Goal: Feedback & Contribution: Leave review/rating

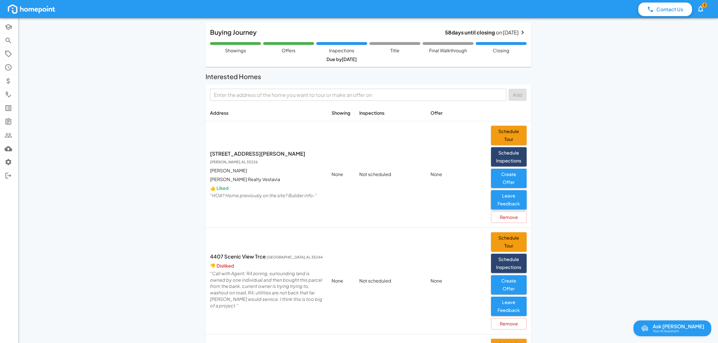
click at [509, 203] on button "Leave Feedback" at bounding box center [509, 199] width 36 height 19
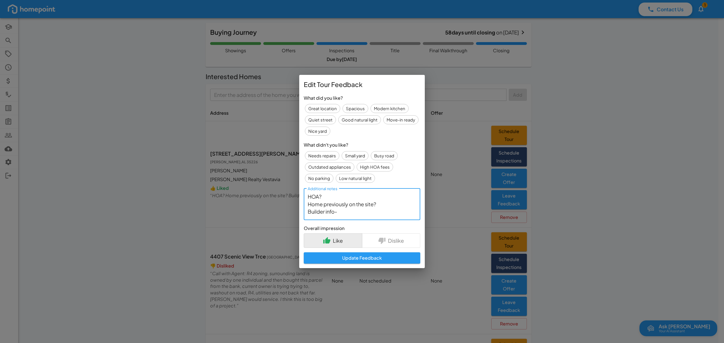
click at [387, 206] on textarea "HOA? Home previously on the site? Builder info-" at bounding box center [361, 204] width 109 height 22
drag, startPoint x: 329, startPoint y: 198, endPoint x: 283, endPoint y: 200, distance: 46.1
click at [283, 200] on div "Edit Tour Feedback What did you like? Great location Spacious Modern kitchen Qu…" at bounding box center [362, 171] width 724 height 343
drag, startPoint x: 393, startPoint y: 201, endPoint x: 332, endPoint y: 200, distance: 61.4
click at [334, 199] on textarea "No HOA Home previously on the site? Builder info-" at bounding box center [361, 204] width 109 height 22
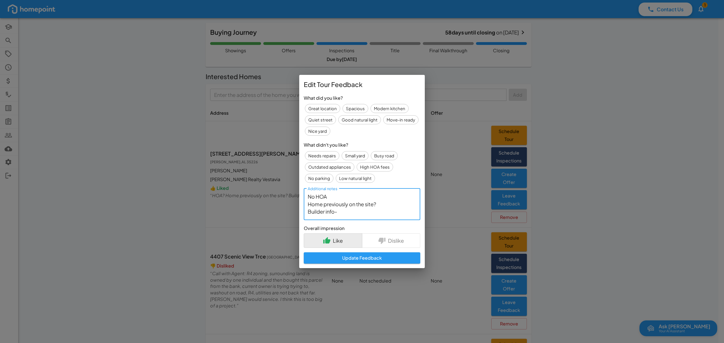
click at [332, 200] on textarea "No HOA Home previously on the site? Builder info-" at bounding box center [361, 204] width 109 height 22
drag, startPoint x: 386, startPoint y: 205, endPoint x: 386, endPoint y: 202, distance: 2.9
click at [386, 205] on textarea "No HOA Home previously on the site? Builder info-" at bounding box center [361, 204] width 109 height 22
drag, startPoint x: 387, startPoint y: 202, endPoint x: 307, endPoint y: 206, distance: 79.8
click at [307, 206] on div "No HOA Home previously on the site? Builder info- x Additional notes" at bounding box center [362, 205] width 116 height 32
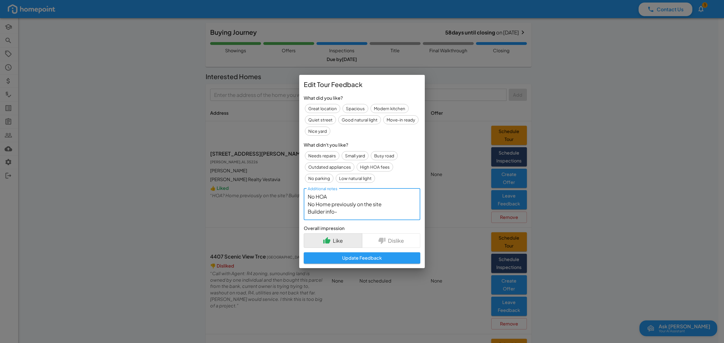
drag, startPoint x: 325, startPoint y: 213, endPoint x: 295, endPoint y: 213, distance: 29.7
click at [295, 213] on div "Edit Tour Feedback What did you like? Great location Spacious Modern kitchen Qu…" at bounding box center [362, 171] width 724 height 343
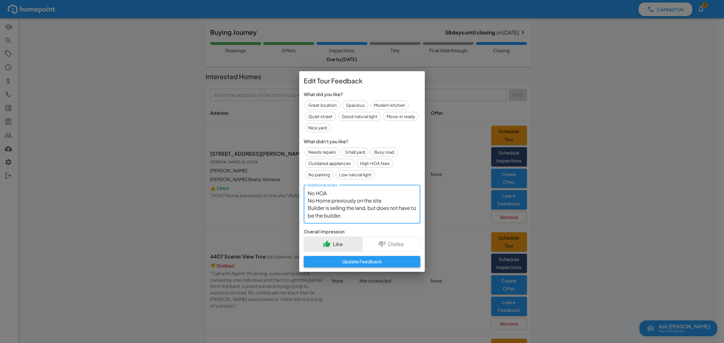
type textarea "No HOA No Home previously on the site Builder is selling the land, but does not…"
click at [370, 261] on button "Update Feedback" at bounding box center [362, 261] width 116 height 11
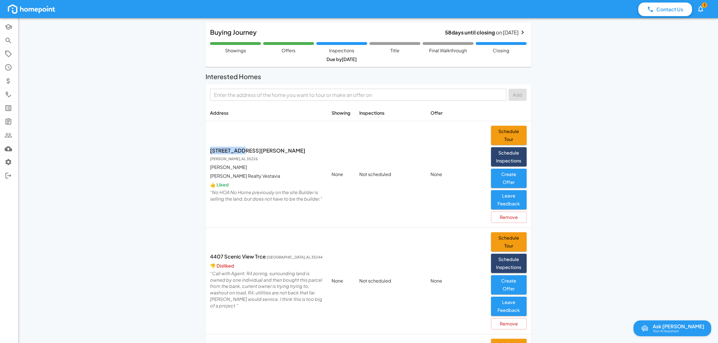
drag, startPoint x: 210, startPoint y: 148, endPoint x: 129, endPoint y: 26, distance: 146.4
click at [234, 137] on td "[STREET_ADDRESS][PERSON_NAME][PERSON_NAME] [PERSON_NAME] [PERSON_NAME] Realty V…" at bounding box center [266, 174] width 122 height 107
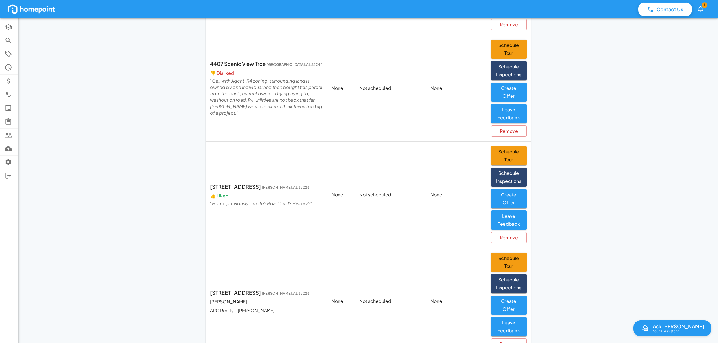
scroll to position [155, 0]
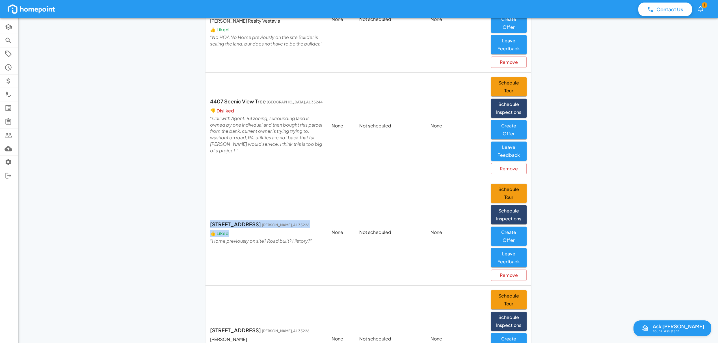
drag, startPoint x: 210, startPoint y: 224, endPoint x: 277, endPoint y: 230, distance: 67.2
click at [278, 231] on div "[STREET_ADDRESS][PERSON_NAME] 👍 Liked “ Home previously on site? Road built? Hi…" at bounding box center [266, 232] width 112 height 24
click at [268, 224] on span "[PERSON_NAME] , AL 35226" at bounding box center [286, 225] width 48 height 5
drag, startPoint x: 281, startPoint y: 223, endPoint x: 209, endPoint y: 217, distance: 72.6
click at [209, 217] on td "[STREET_ADDRESS][PERSON_NAME] 👍 Liked “ Home previously on site? Road built? Hi…" at bounding box center [266, 232] width 122 height 107
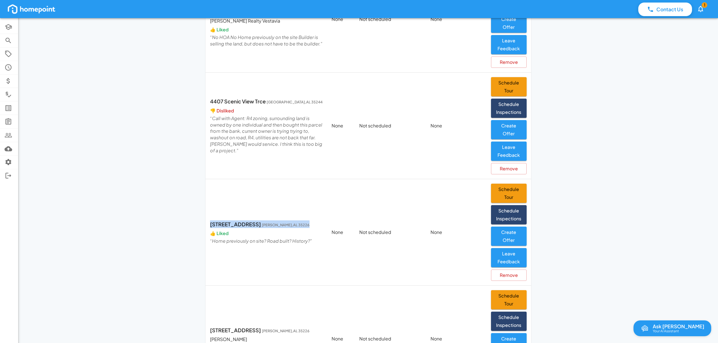
copy p "[STREET_ADDRESS][PERSON_NAME]"
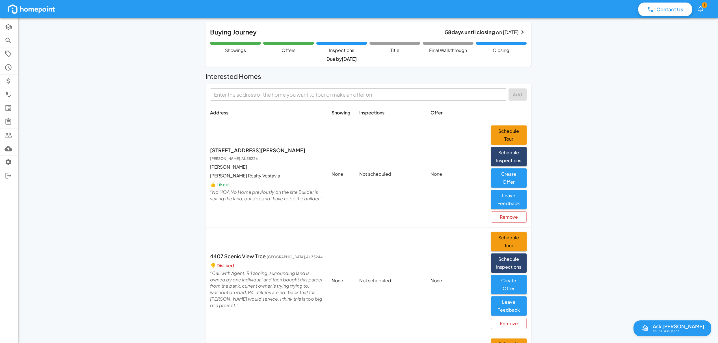
scroll to position [0, 0]
drag, startPoint x: 211, startPoint y: 151, endPoint x: 271, endPoint y: 147, distance: 60.9
click at [271, 147] on p "[STREET_ADDRESS][PERSON_NAME][PERSON_NAME]" at bounding box center [266, 155] width 112 height 16
copy p "[STREET_ADDRESS][PERSON_NAME][PERSON_NAME]"
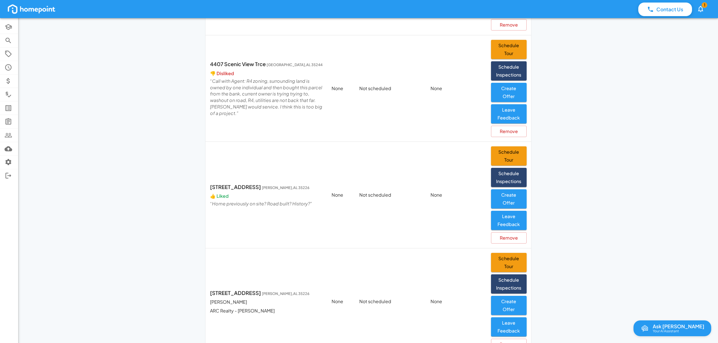
scroll to position [264, 0]
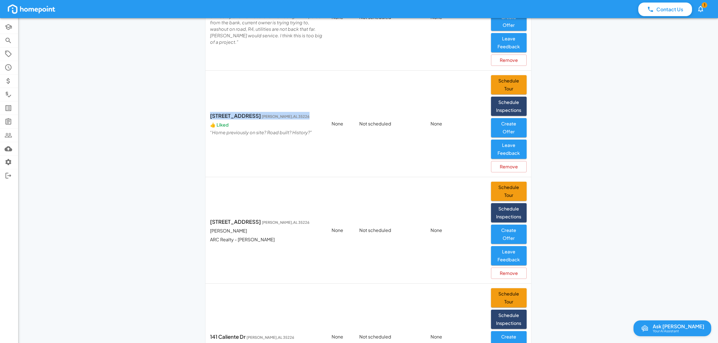
drag, startPoint x: 210, startPoint y: 116, endPoint x: 277, endPoint y: 109, distance: 67.9
click at [277, 109] on td "[STREET_ADDRESS][PERSON_NAME] 👍 Liked “ Home previously on site? Road built? Hi…" at bounding box center [266, 124] width 122 height 107
copy p "[STREET_ADDRESS][PERSON_NAME]"
